Goal: Check status: Check status

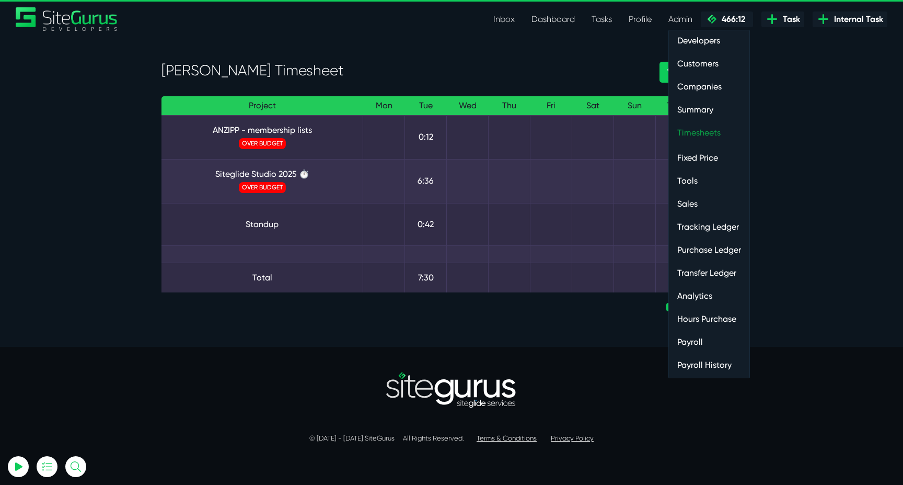
click at [698, 135] on link "Timesheets" at bounding box center [709, 132] width 81 height 21
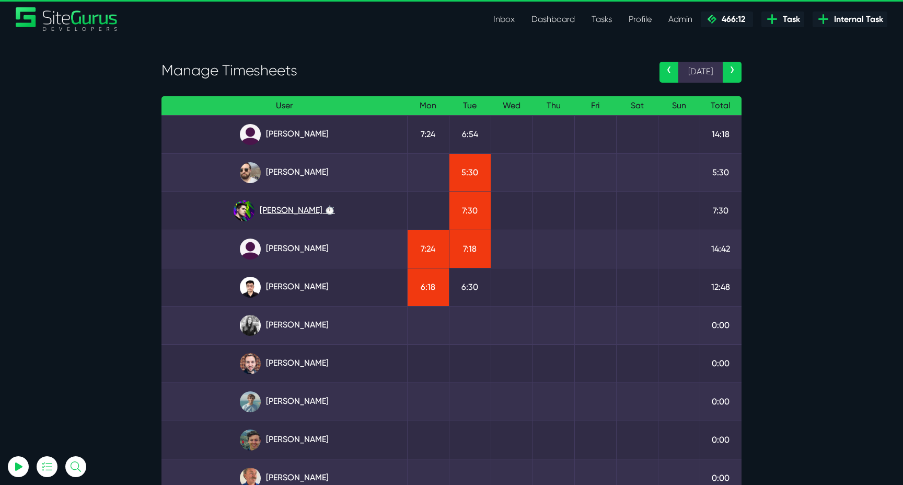
click at [307, 211] on link "[PERSON_NAME] ⏱️" at bounding box center [284, 210] width 229 height 21
